Goal: Information Seeking & Learning: Check status

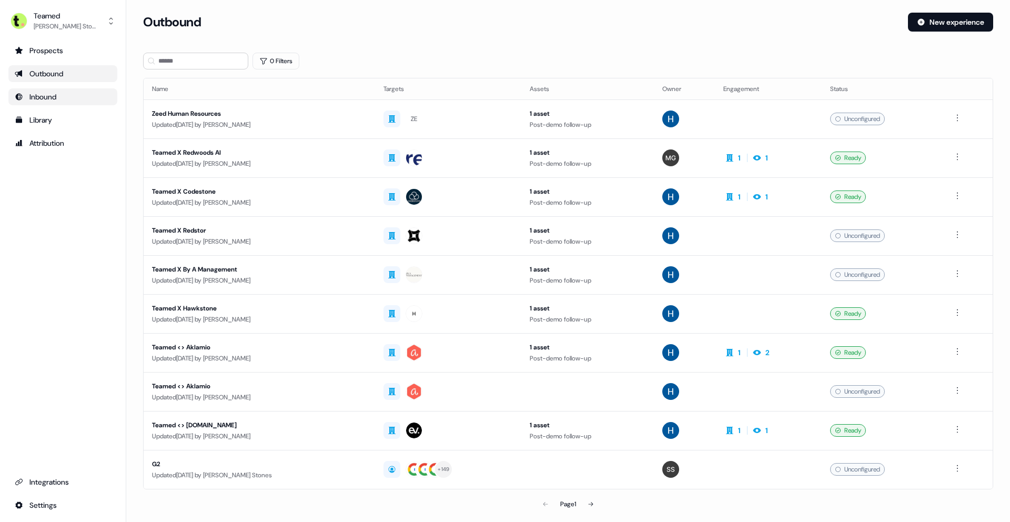
click at [74, 99] on div "Inbound" at bounding box center [63, 96] width 96 height 11
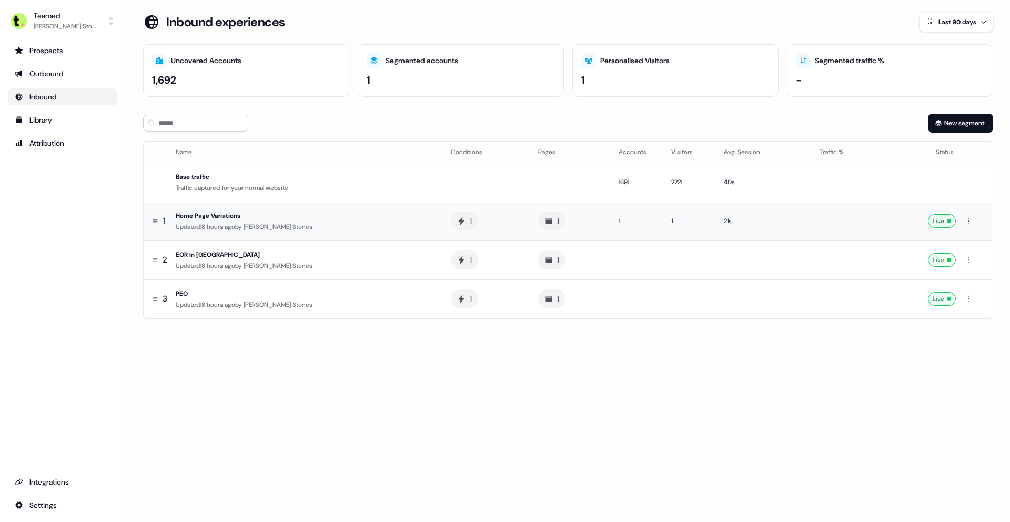
click at [618, 223] on div "1" at bounding box center [636, 221] width 36 height 11
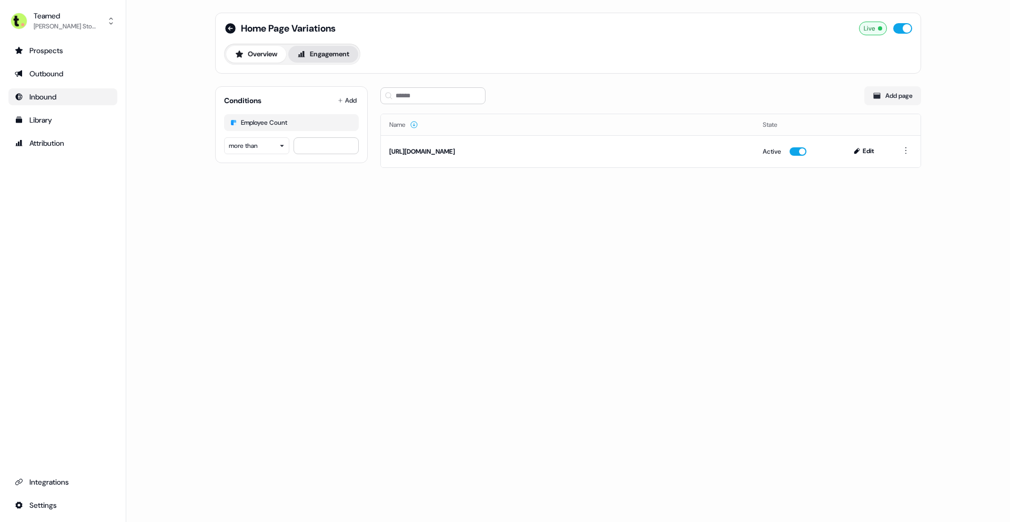
click at [328, 49] on button "Engagement" at bounding box center [323, 54] width 70 height 17
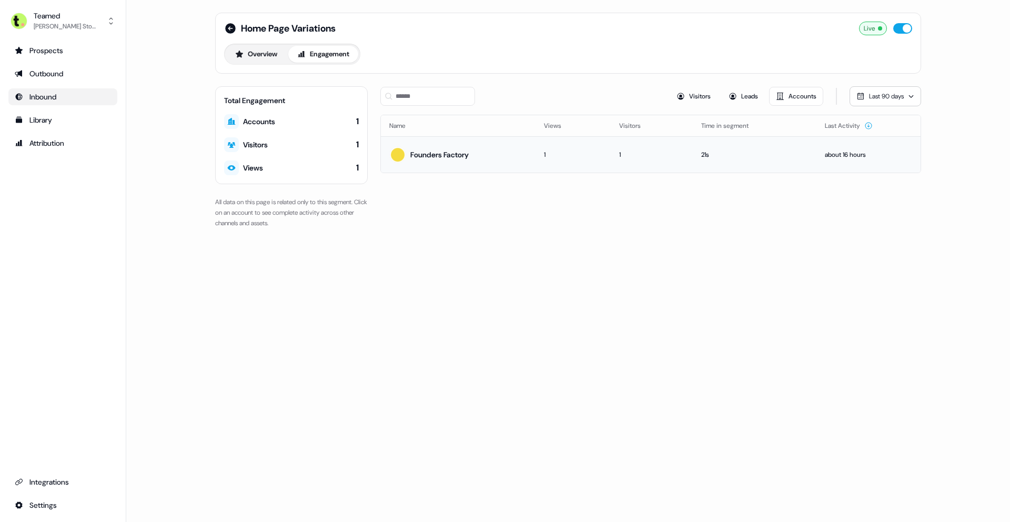
click at [433, 156] on div "Founders Factory" at bounding box center [439, 154] width 58 height 11
click at [81, 67] on link "Outbound" at bounding box center [62, 73] width 109 height 17
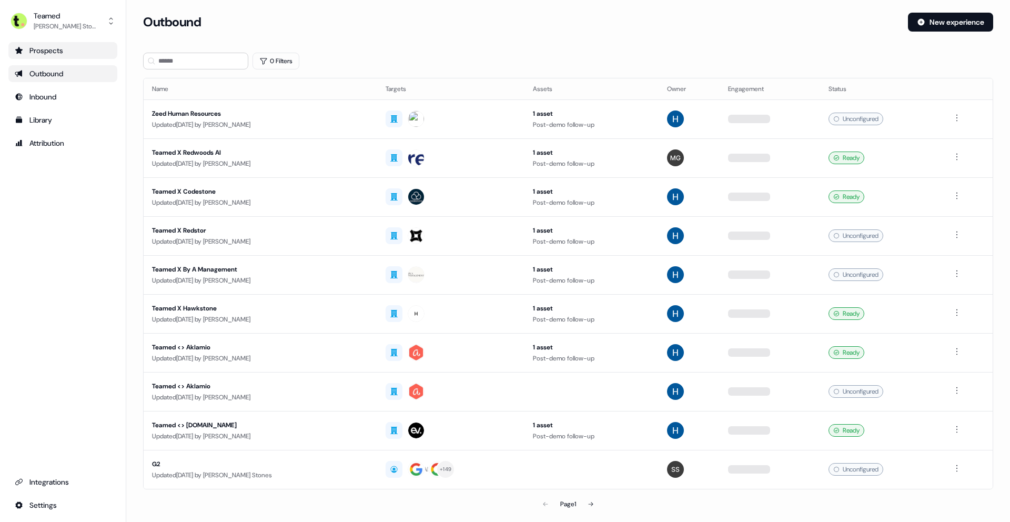
click at [64, 48] on div "Prospects" at bounding box center [63, 50] width 96 height 11
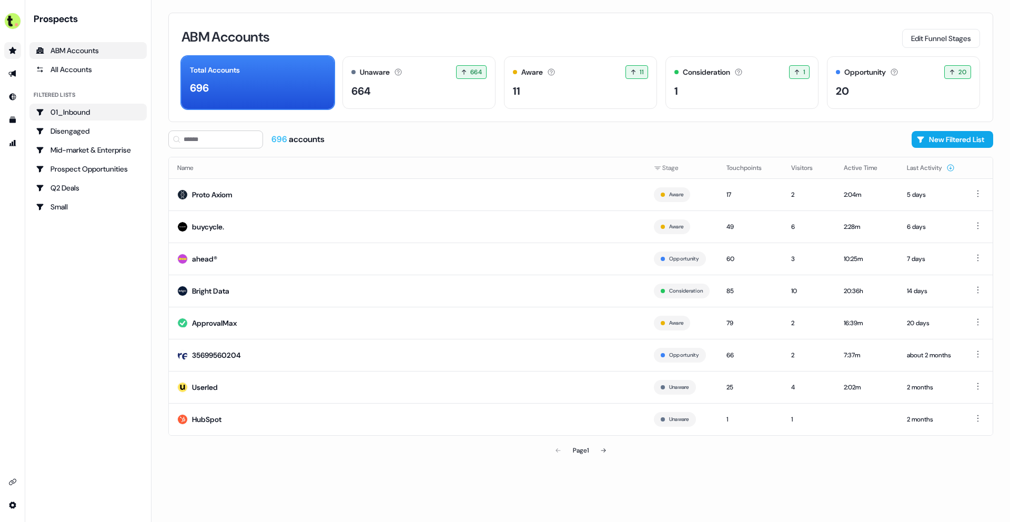
click at [89, 118] on link "01_Inbound" at bounding box center [87, 112] width 117 height 17
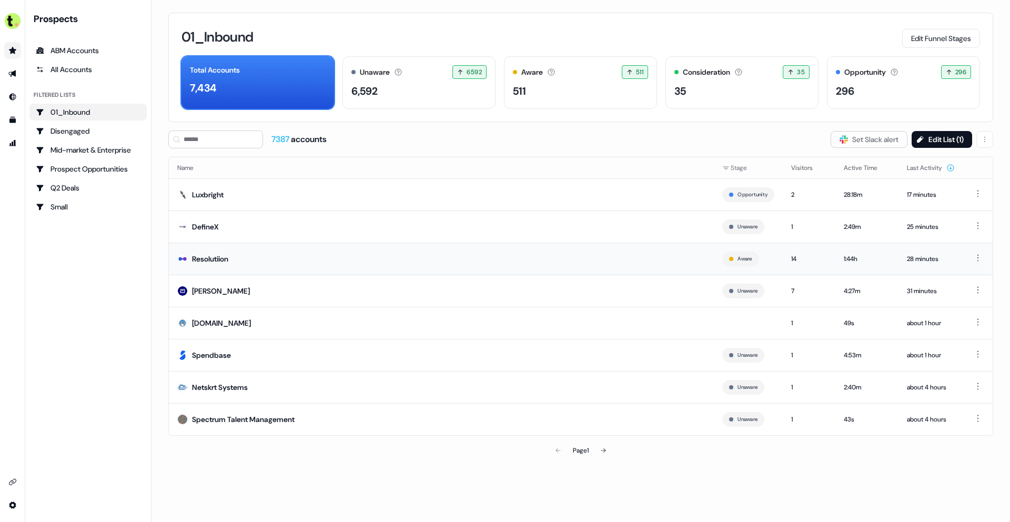
click at [280, 258] on td "Resolutiion" at bounding box center [441, 258] width 545 height 32
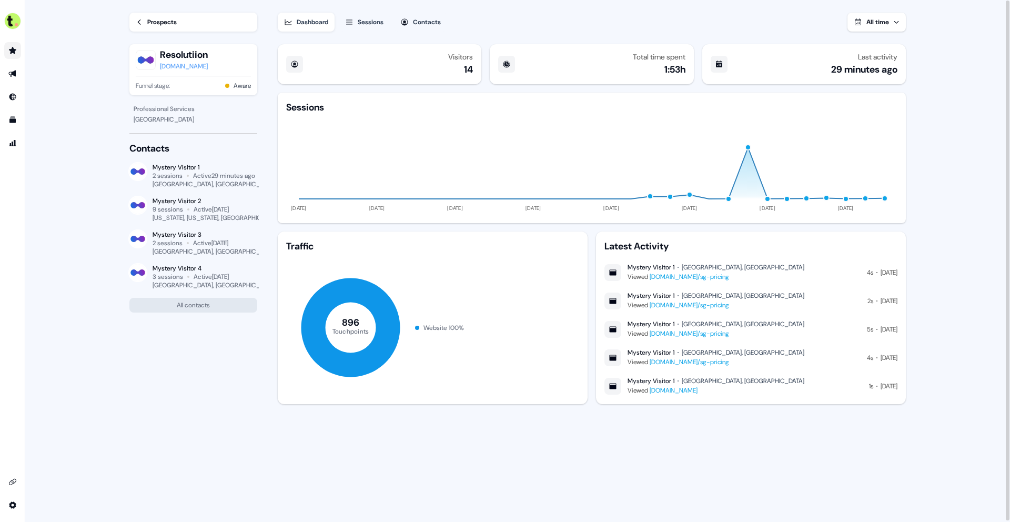
click at [761, 277] on div "Mystery Visitor 1 Greenwich, UK Viewed www.teamed.global/sg-pricing 4s Today" at bounding box center [750, 272] width 293 height 19
click at [148, 23] on div "Prospects" at bounding box center [161, 22] width 29 height 11
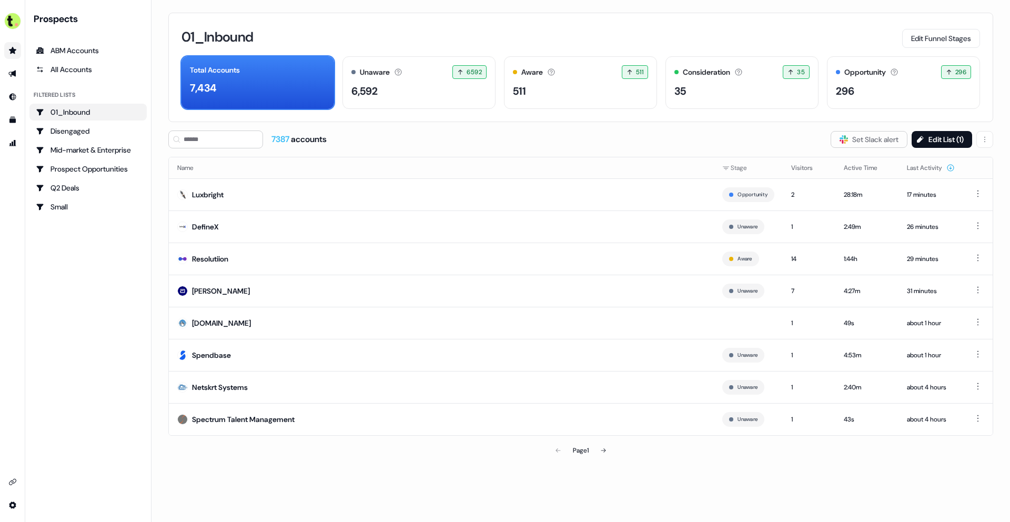
click at [139, 23] on div "Prospects" at bounding box center [90, 19] width 113 height 13
click at [328, 188] on td "Luxbright" at bounding box center [441, 194] width 545 height 32
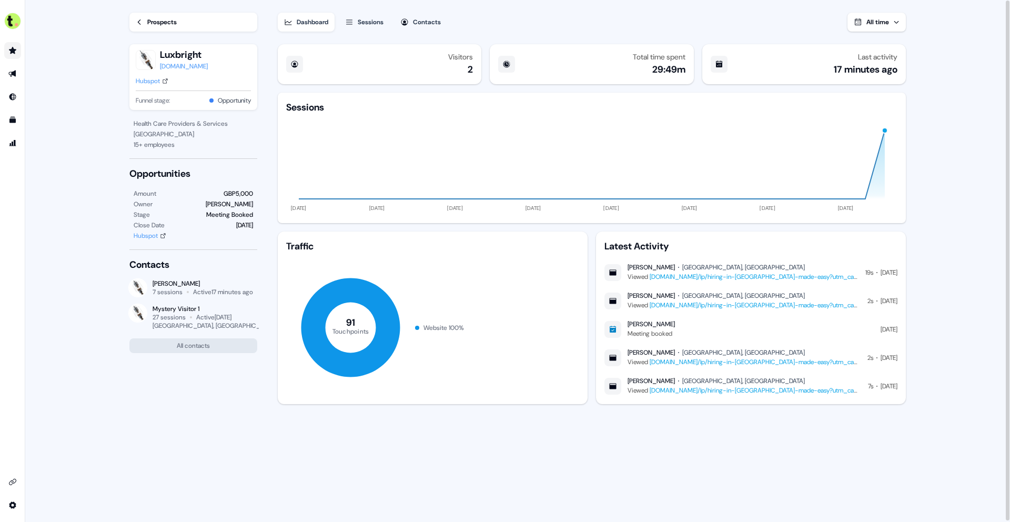
click at [706, 303] on link "www.teamed.global/lp/hiring-in-germany-made-easy?utm_campaign=Country%20Guides&…" at bounding box center [824, 305] width 351 height 8
